Goal: Task Accomplishment & Management: Manage account settings

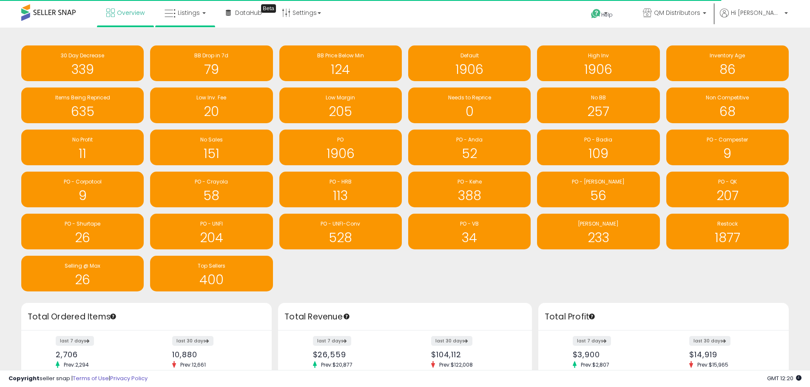
scroll to position [425110, 424846]
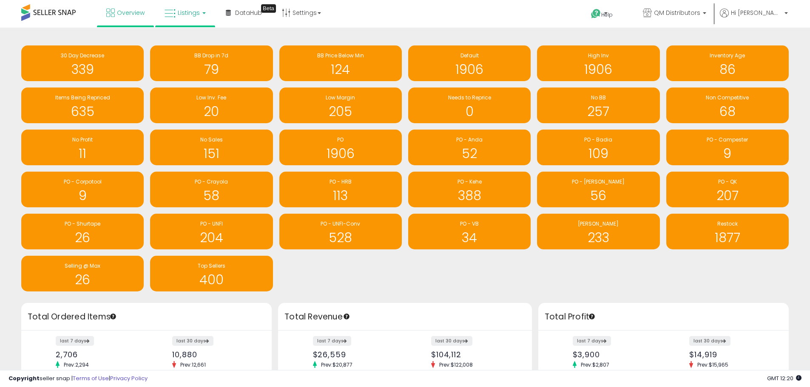
click at [195, 12] on span "Listings" at bounding box center [189, 13] width 22 height 9
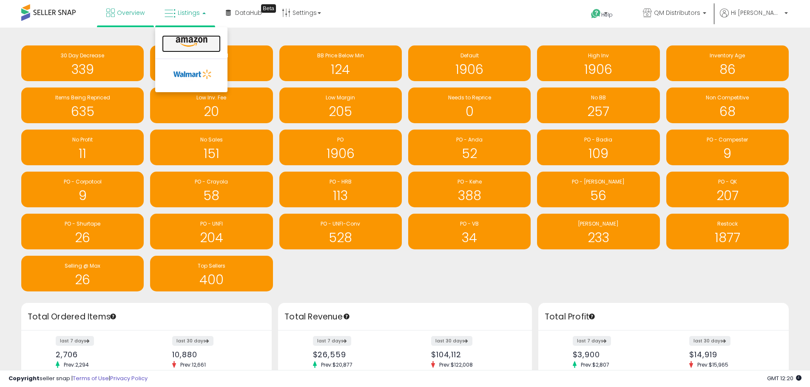
click at [197, 40] on icon at bounding box center [191, 42] width 37 height 11
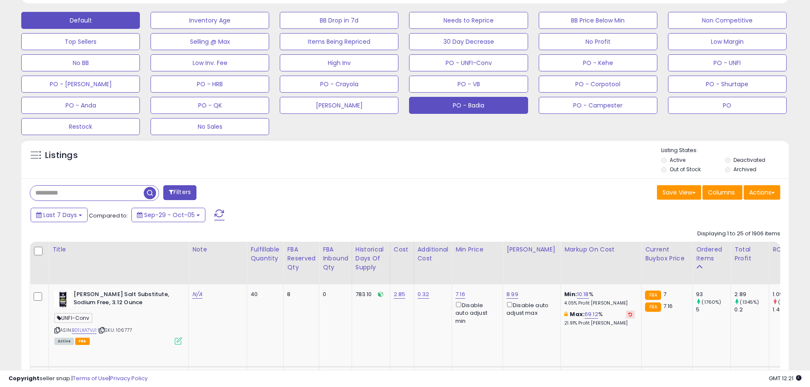
scroll to position [255, 0]
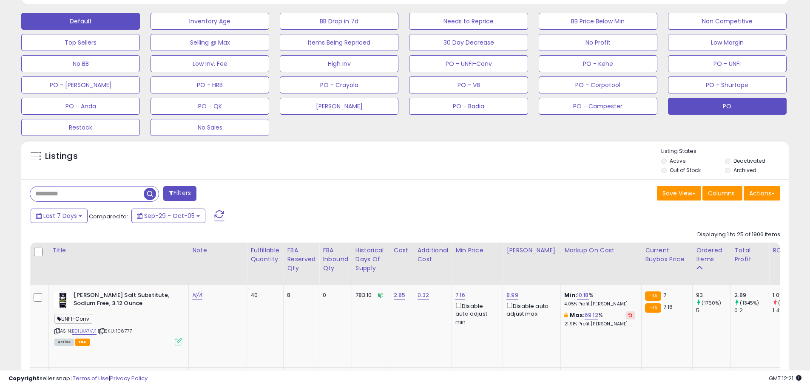
click at [718, 99] on button "PO" at bounding box center [727, 106] width 119 height 17
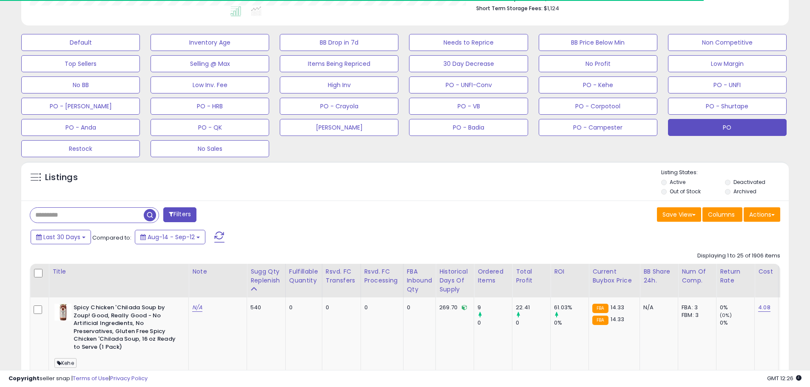
scroll to position [174, 445]
